Goal: Check status: Check status

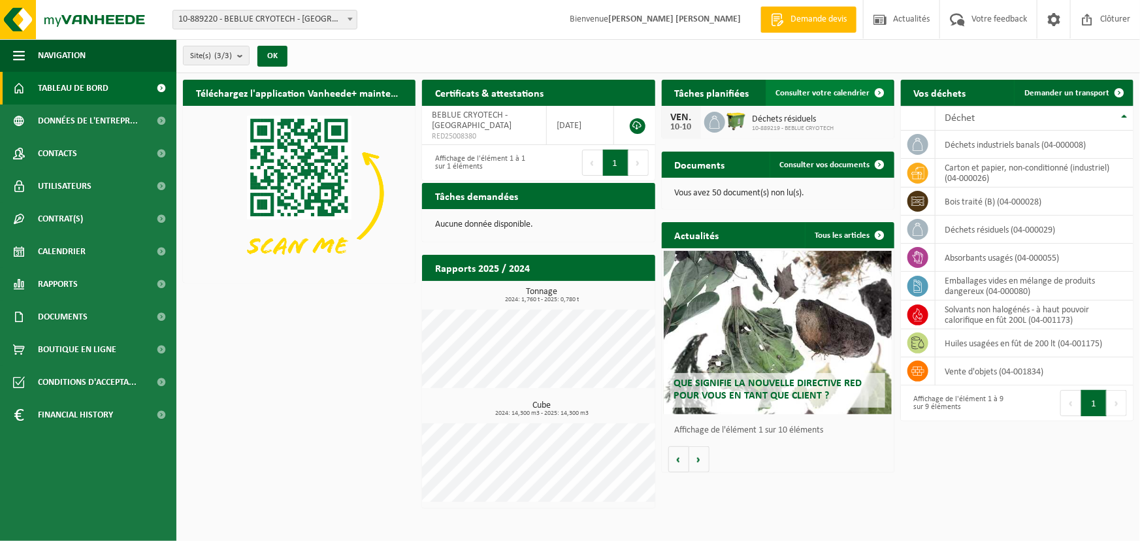
click at [797, 94] on span "Consulter votre calendrier" at bounding box center [823, 93] width 94 height 8
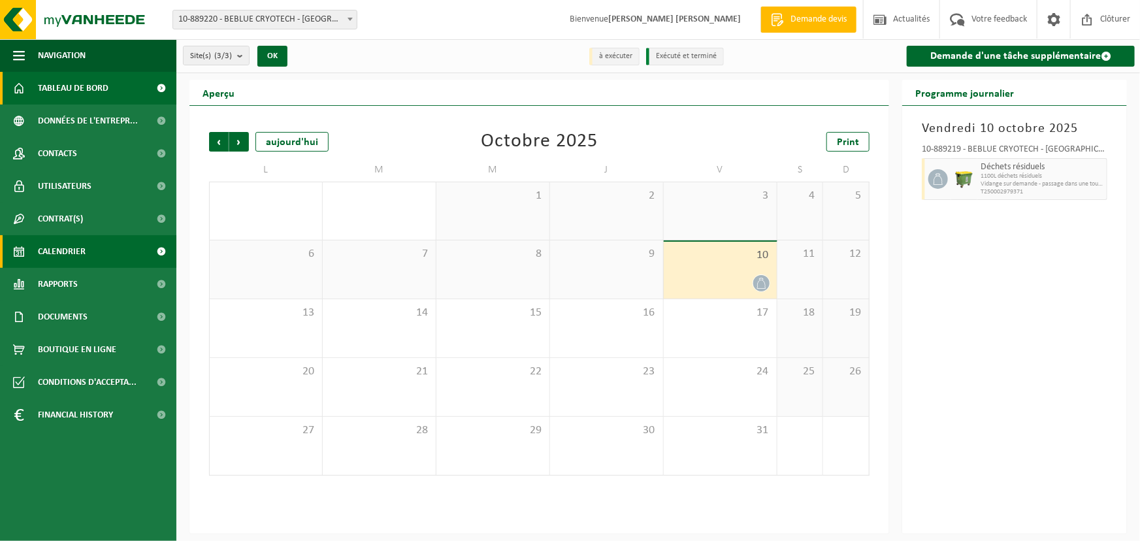
click at [78, 90] on span "Tableau de bord" at bounding box center [73, 88] width 71 height 33
